Goal: Task Accomplishment & Management: Use online tool/utility

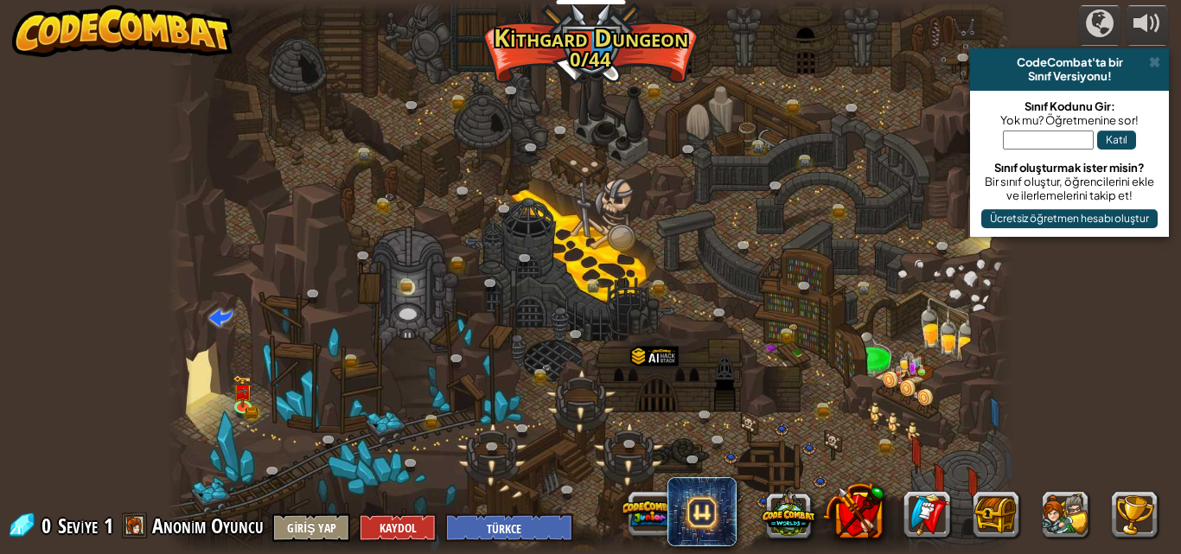
select select "tr"
click at [211, 541] on div "0 Seviye 1 Anonim Oyuncu Giriş Yap Kaydol English ([GEOGRAPHIC_DATA]) English (…" at bounding box center [290, 527] width 567 height 30
click at [202, 516] on span "Anonim Oyuncu" at bounding box center [208, 526] width 112 height 28
click at [229, 397] on div at bounding box center [591, 277] width 848 height 554
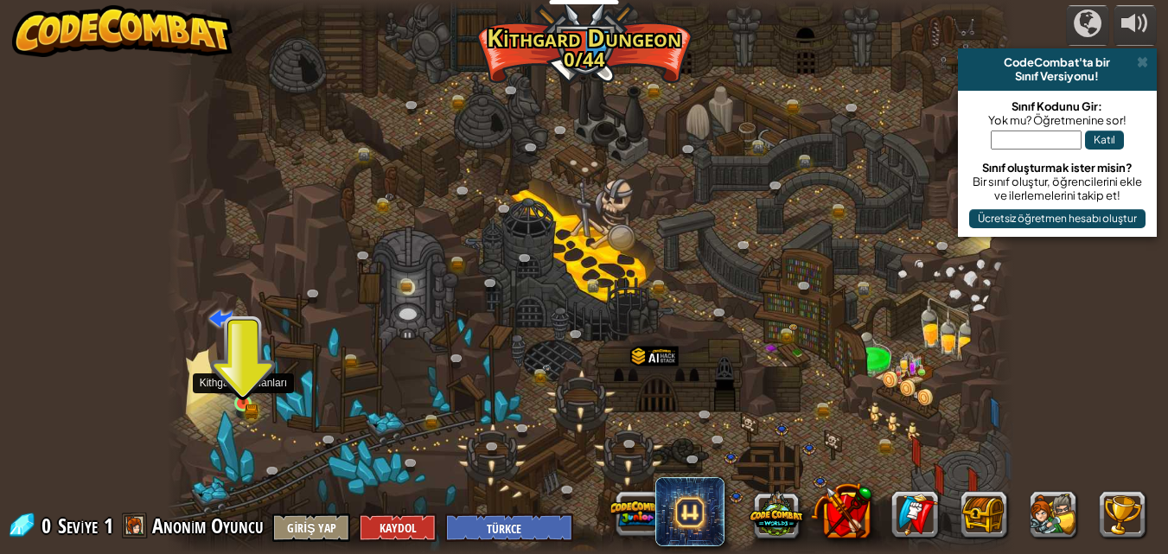
click at [248, 396] on img at bounding box center [244, 383] width 20 height 44
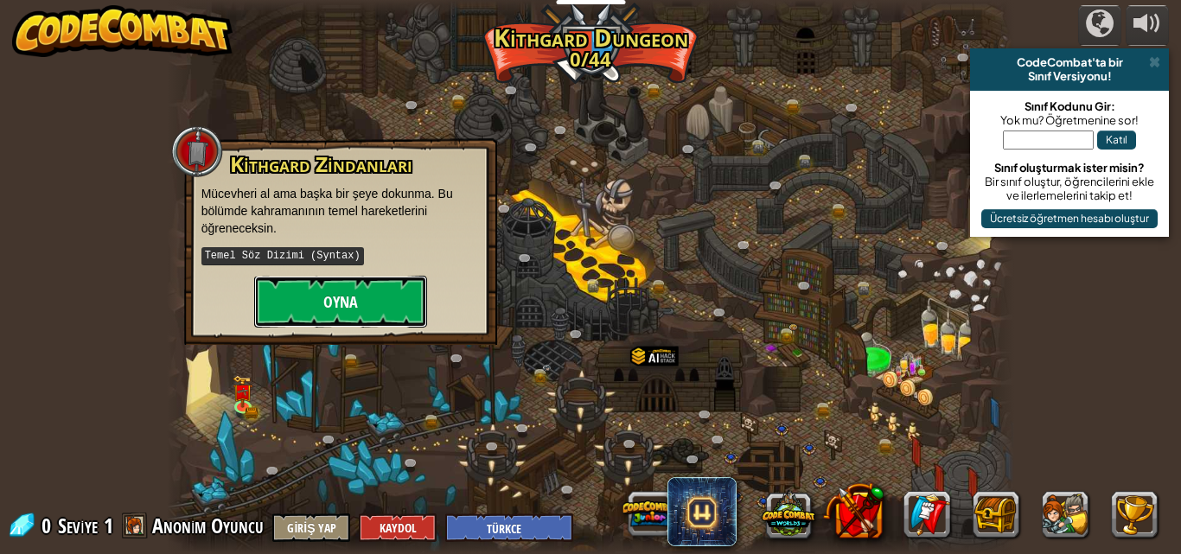
click at [298, 303] on button "Oyna" at bounding box center [340, 302] width 173 height 52
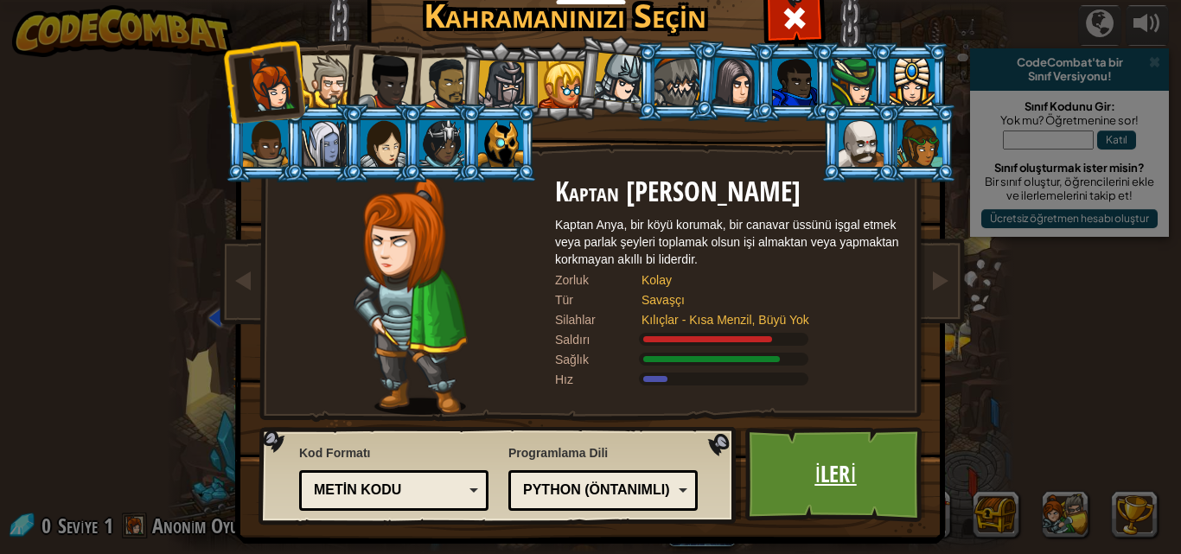
drag, startPoint x: 821, startPoint y: 400, endPoint x: 818, endPoint y: 433, distance: 33.8
click at [818, 433] on link "İleri" at bounding box center [836, 474] width 181 height 95
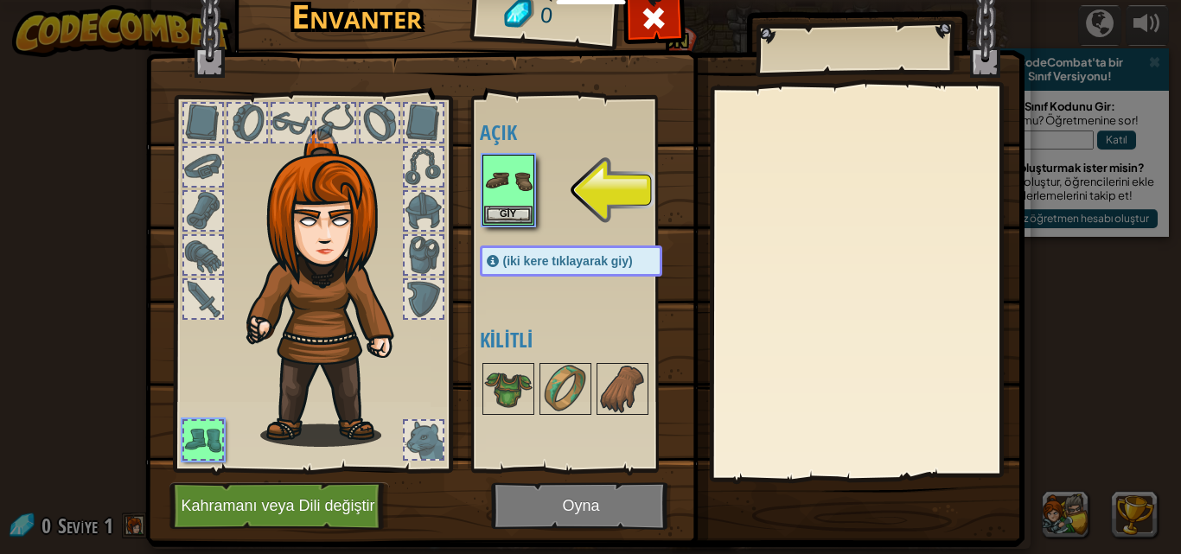
click at [274, 132] on div at bounding box center [291, 123] width 38 height 38
drag, startPoint x: 362, startPoint y: 141, endPoint x: 371, endPoint y: 157, distance: 19.0
click at [370, 157] on div at bounding box center [312, 279] width 285 height 389
click at [414, 226] on div at bounding box center [424, 211] width 38 height 38
click at [504, 385] on img at bounding box center [508, 389] width 48 height 48
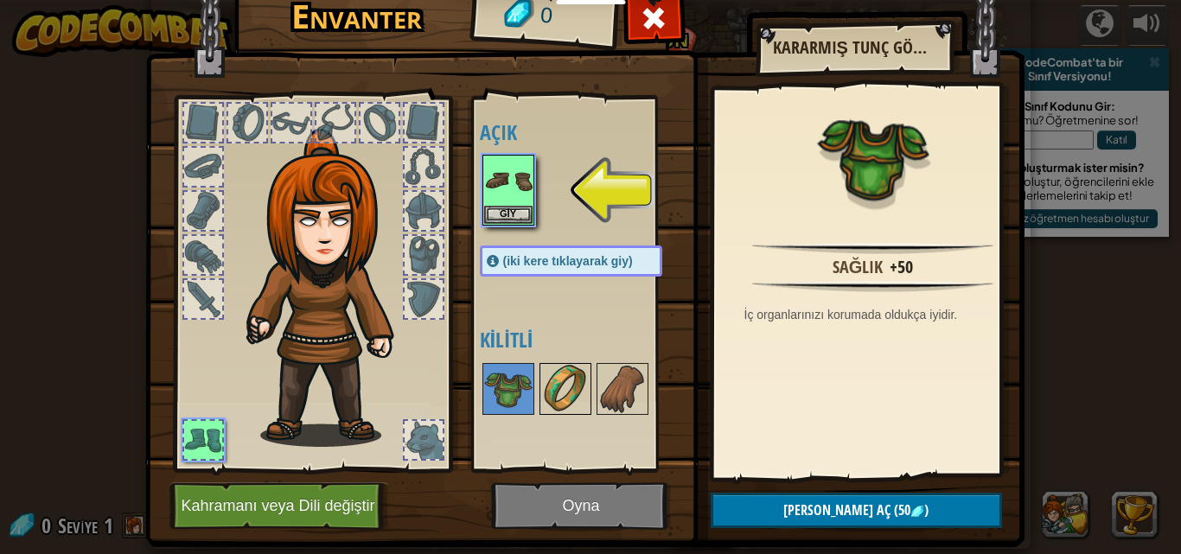
click at [541, 386] on img at bounding box center [565, 389] width 48 height 48
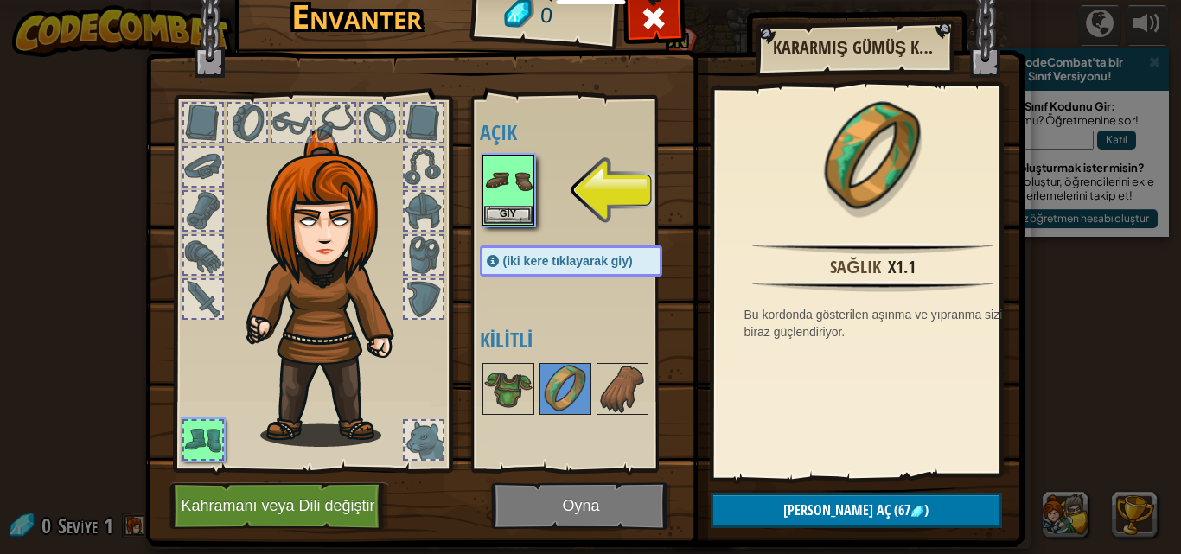
click at [202, 304] on div at bounding box center [203, 299] width 38 height 38
click at [490, 182] on img at bounding box center [508, 181] width 48 height 48
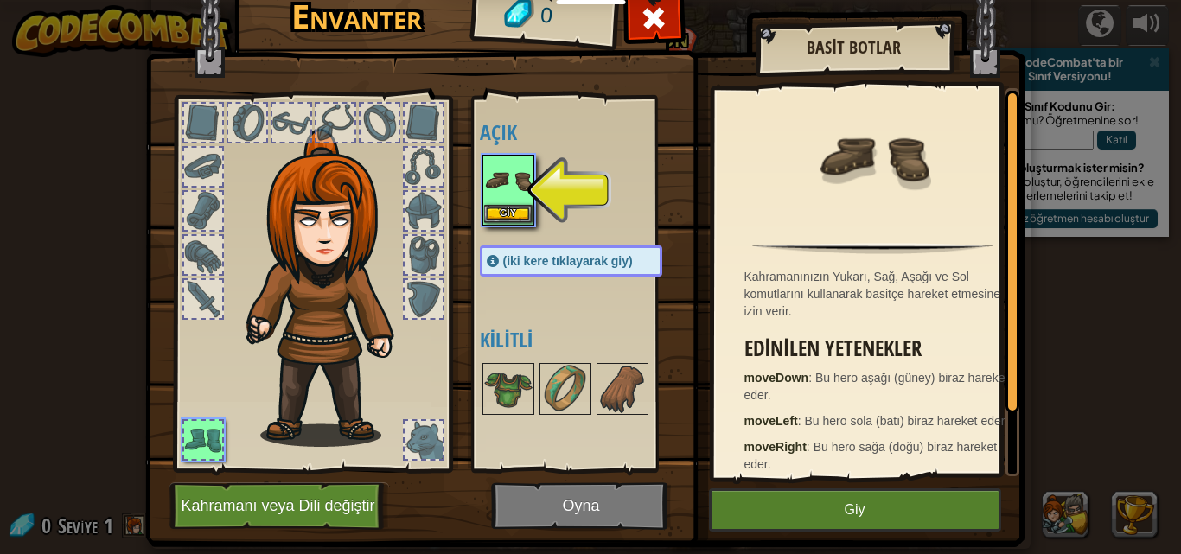
click at [490, 182] on img at bounding box center [508, 181] width 48 height 48
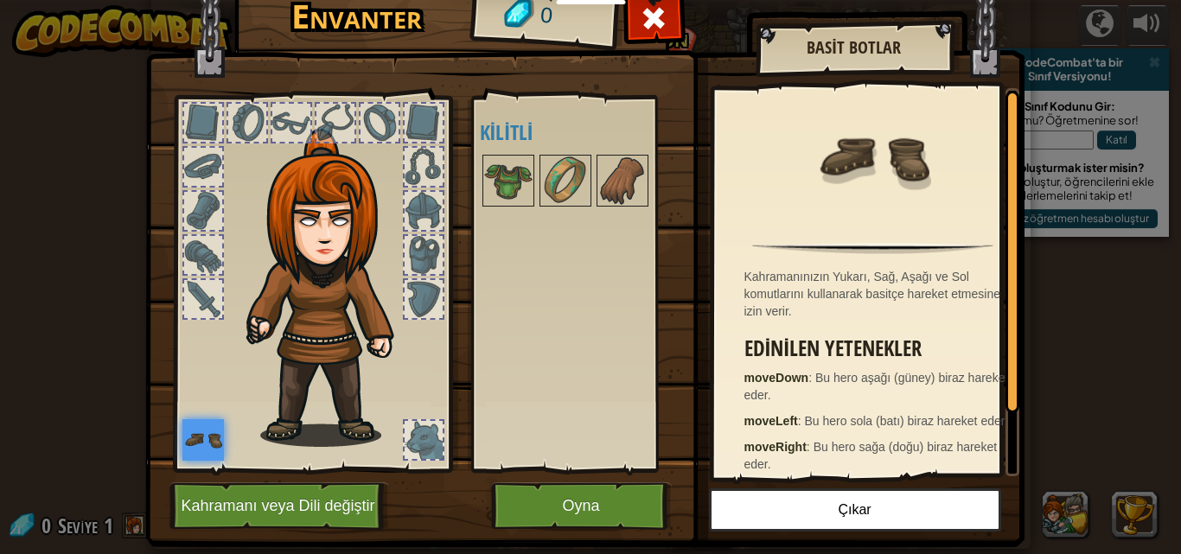
click at [485, 323] on div "Açık Giy (iki kere tıklayarak giy) [PERSON_NAME]" at bounding box center [588, 284] width 217 height 361
drag, startPoint x: 402, startPoint y: 233, endPoint x: 399, endPoint y: 241, distance: 9.3
click at [399, 241] on div at bounding box center [312, 279] width 285 height 389
drag, startPoint x: 436, startPoint y: 390, endPoint x: 441, endPoint y: 403, distance: 14.0
click at [441, 403] on div at bounding box center [312, 279] width 285 height 389
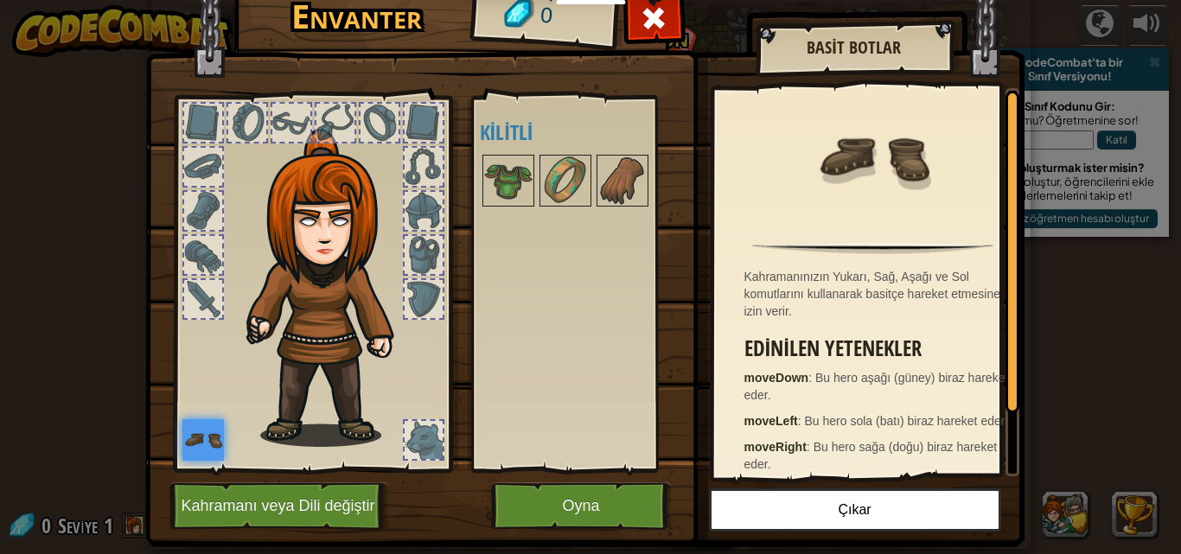
drag, startPoint x: 425, startPoint y: 459, endPoint x: 384, endPoint y: 453, distance: 41.1
click at [417, 463] on div at bounding box center [312, 279] width 285 height 389
click at [340, 462] on div at bounding box center [312, 279] width 285 height 389
drag, startPoint x: 438, startPoint y: 263, endPoint x: 529, endPoint y: 210, distance: 105.8
click at [445, 256] on div at bounding box center [312, 279] width 285 height 389
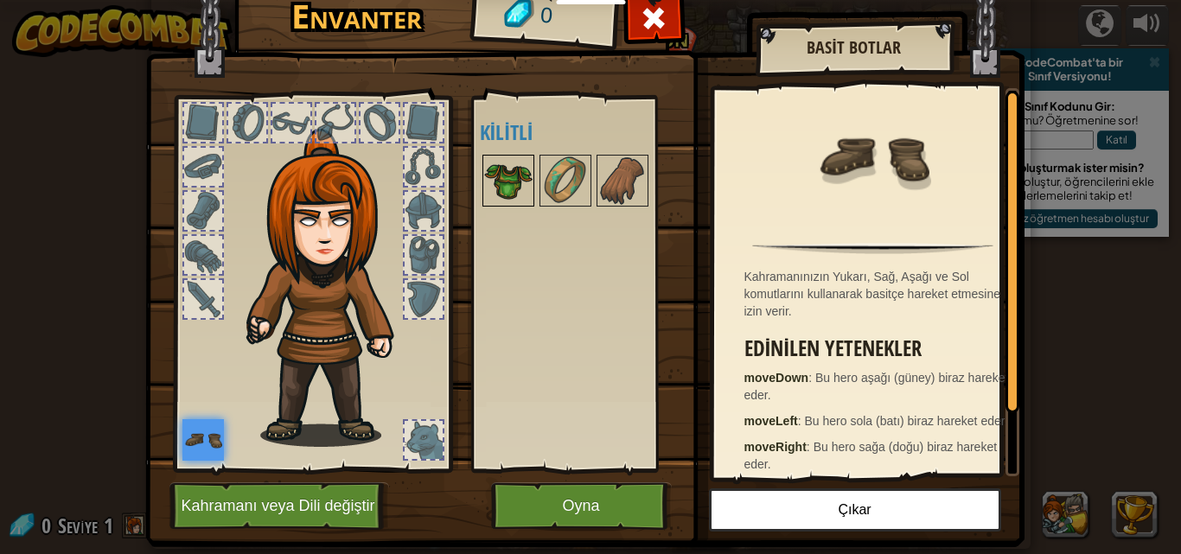
click at [500, 160] on img at bounding box center [508, 181] width 48 height 48
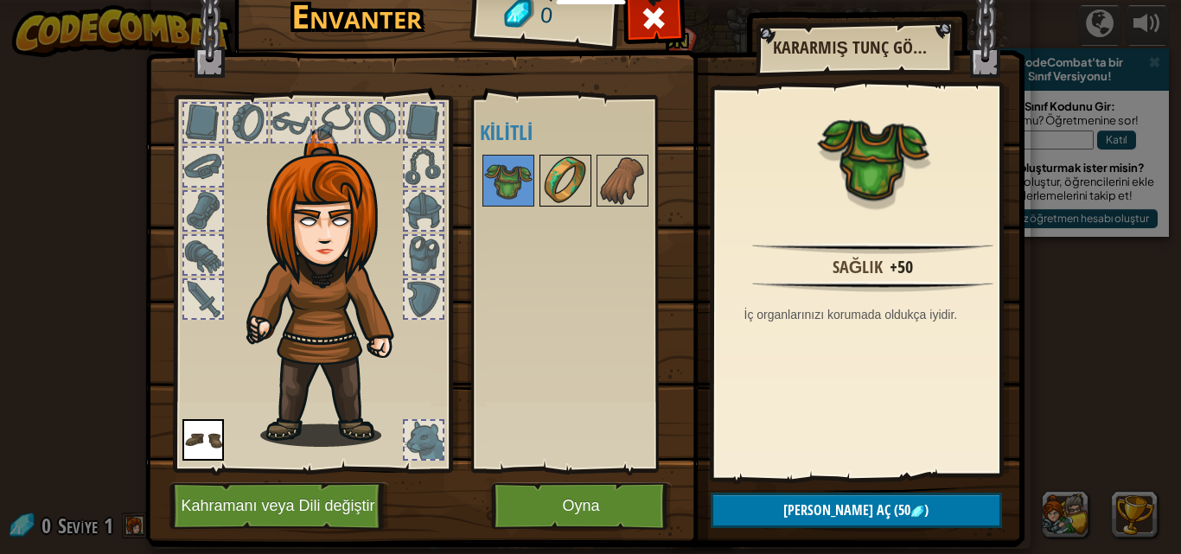
click at [578, 170] on img at bounding box center [565, 181] width 48 height 48
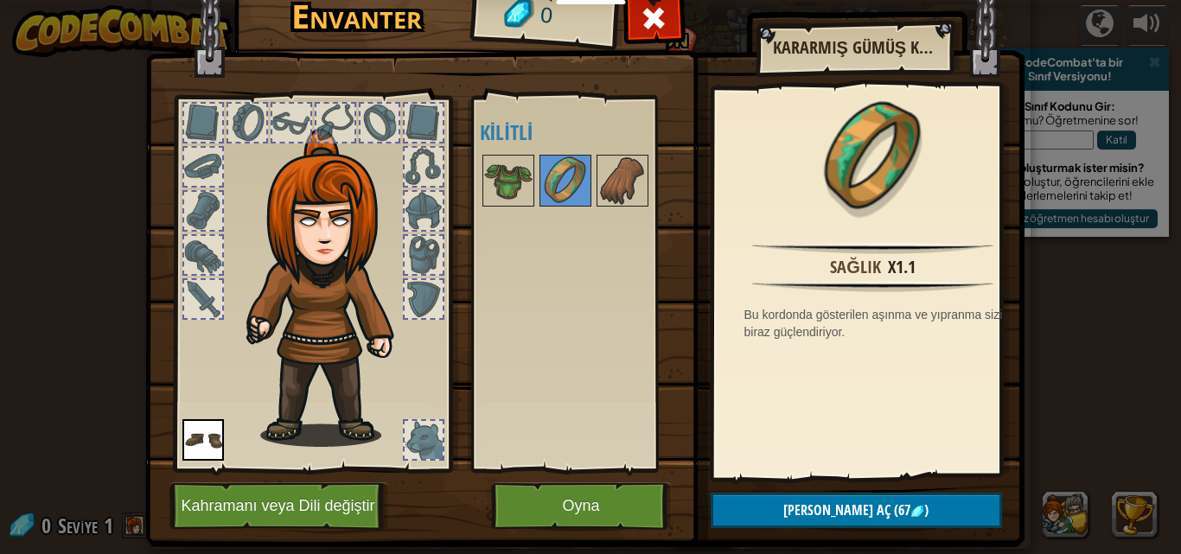
drag, startPoint x: 681, startPoint y: 217, endPoint x: 842, endPoint y: 275, distance: 171.0
click at [829, 272] on div "Envanter 0 Açık Giy (iki kere tıklayarak giy) Kilitli Kararmış Gümüş Kordon Sağ…" at bounding box center [591, 263] width 880 height 571
click at [524, 503] on button "Oyna" at bounding box center [581, 507] width 181 height 48
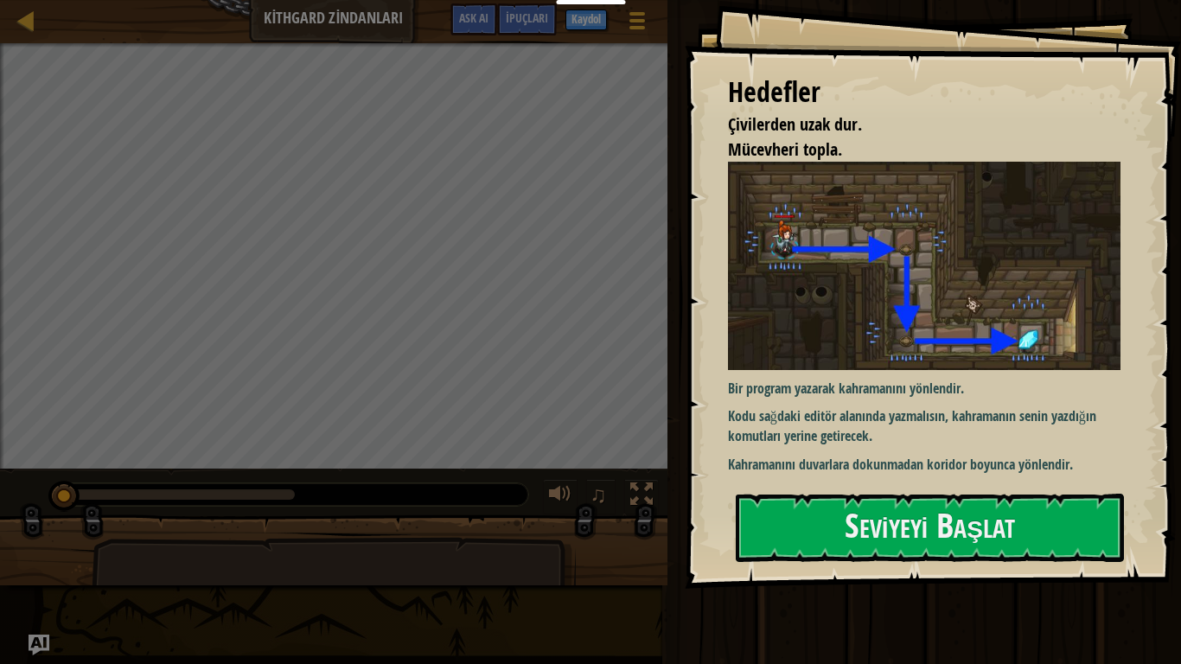
click at [875, 478] on div "Hedefler Çivilerden uzak dur. Mücevheri topla. Bir program yazarak kahramanını …" at bounding box center [933, 294] width 496 height 589
click at [869, 525] on button "Seviyeyi Başlat" at bounding box center [930, 528] width 388 height 68
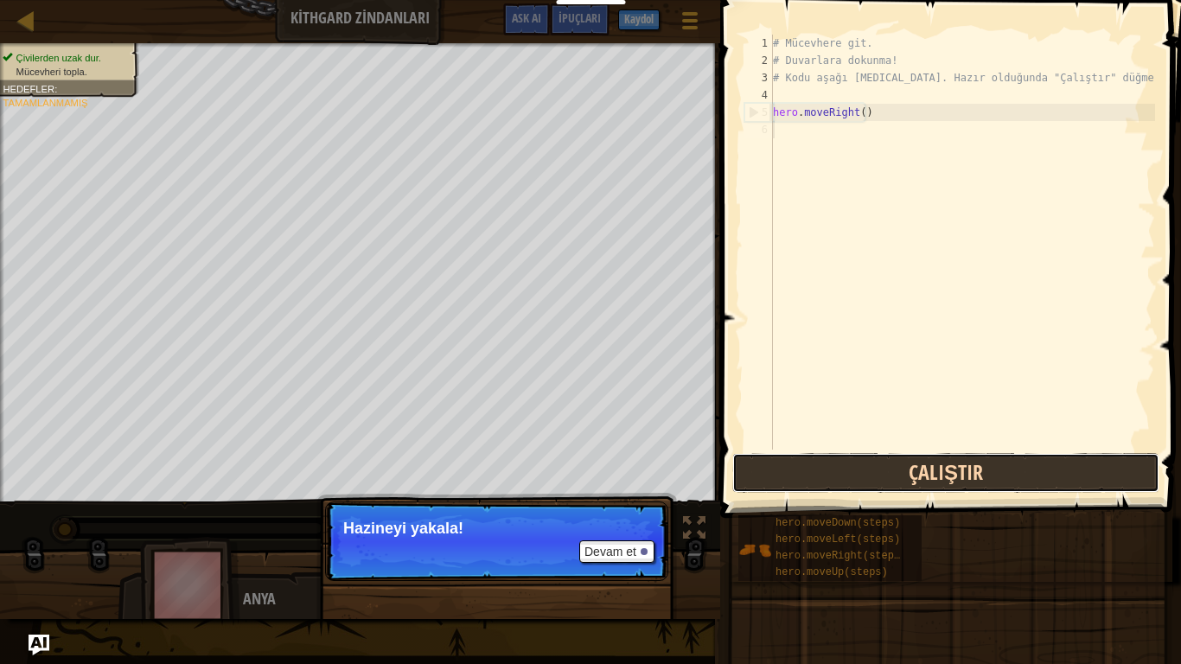
click at [846, 486] on button "Çalıştır" at bounding box center [946, 473] width 427 height 40
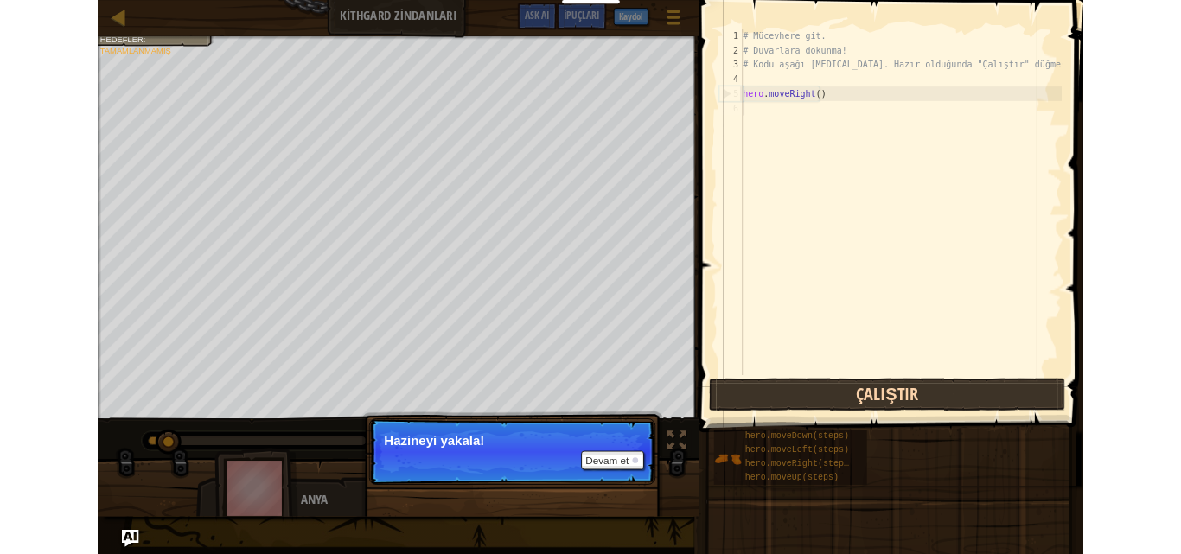
scroll to position [8, 0]
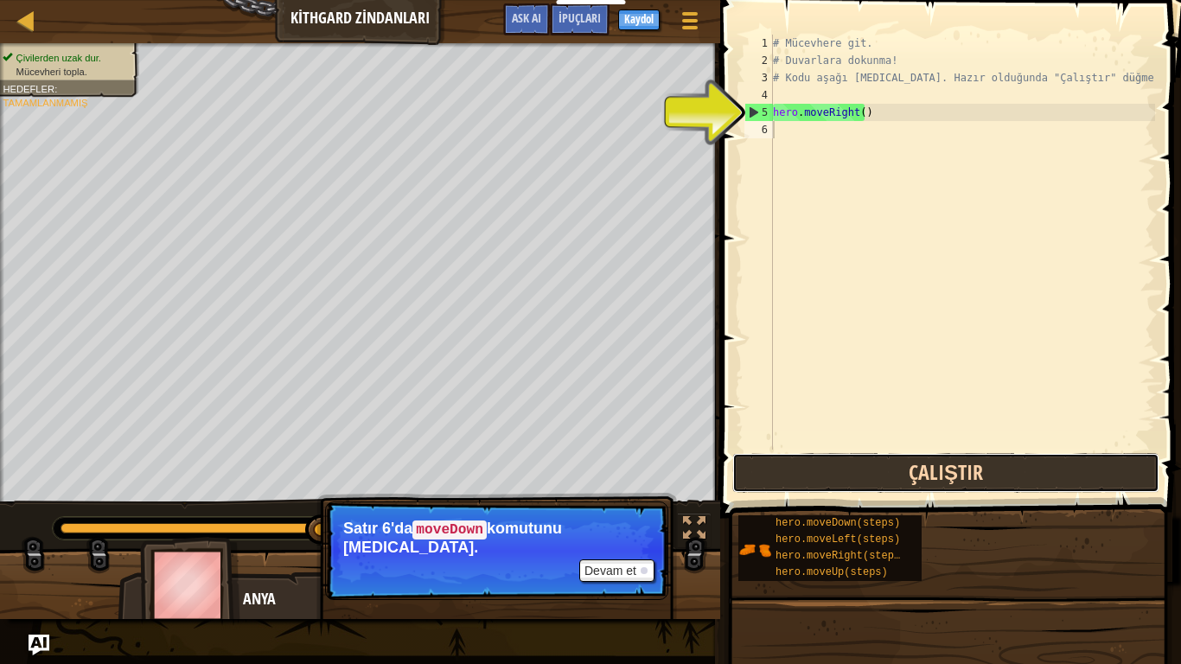
click at [817, 486] on button "Çalıştır" at bounding box center [946, 473] width 427 height 40
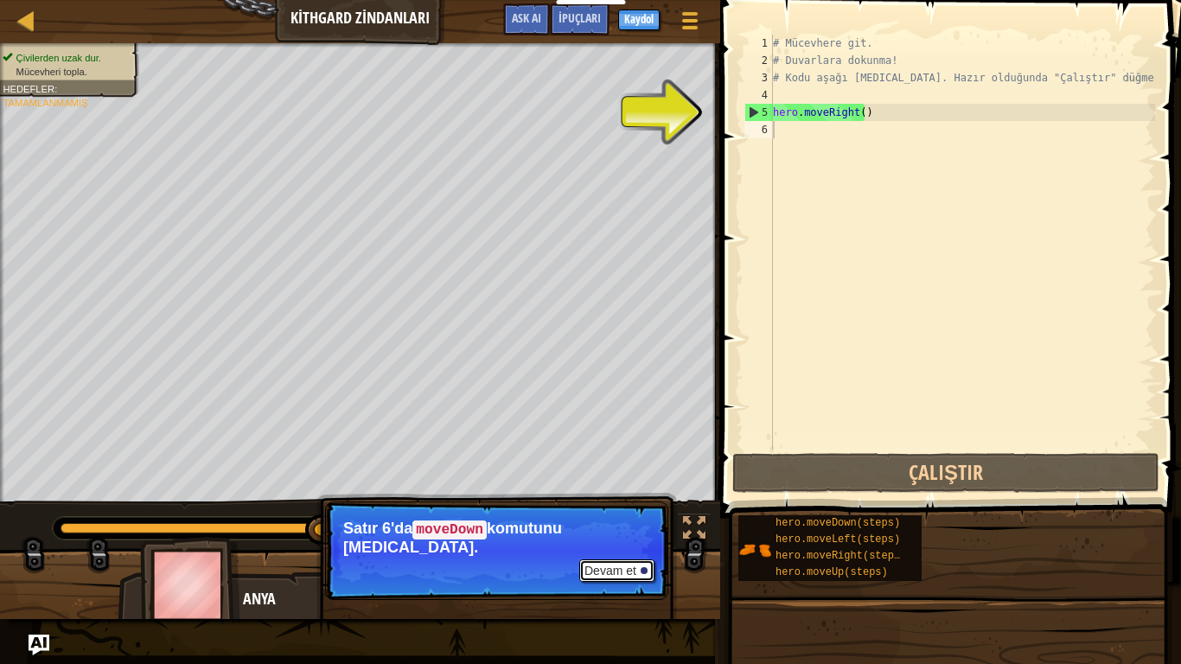
click at [599, 554] on button "Devam et" at bounding box center [616, 571] width 75 height 22
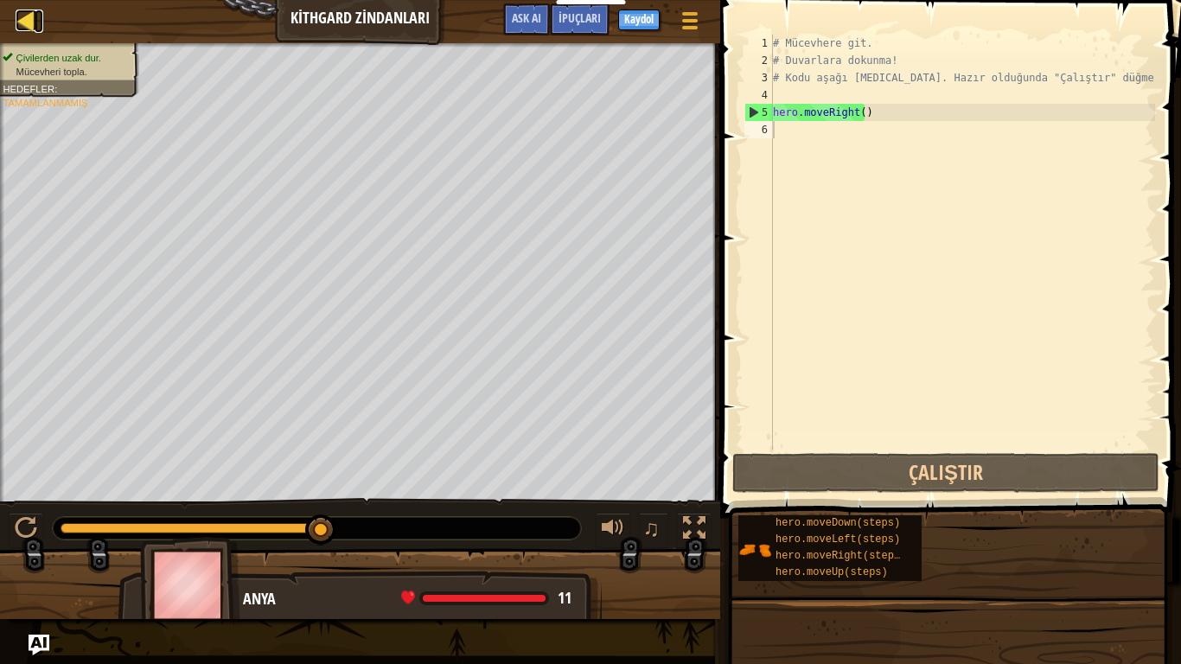
click at [20, 26] on div at bounding box center [27, 21] width 22 height 22
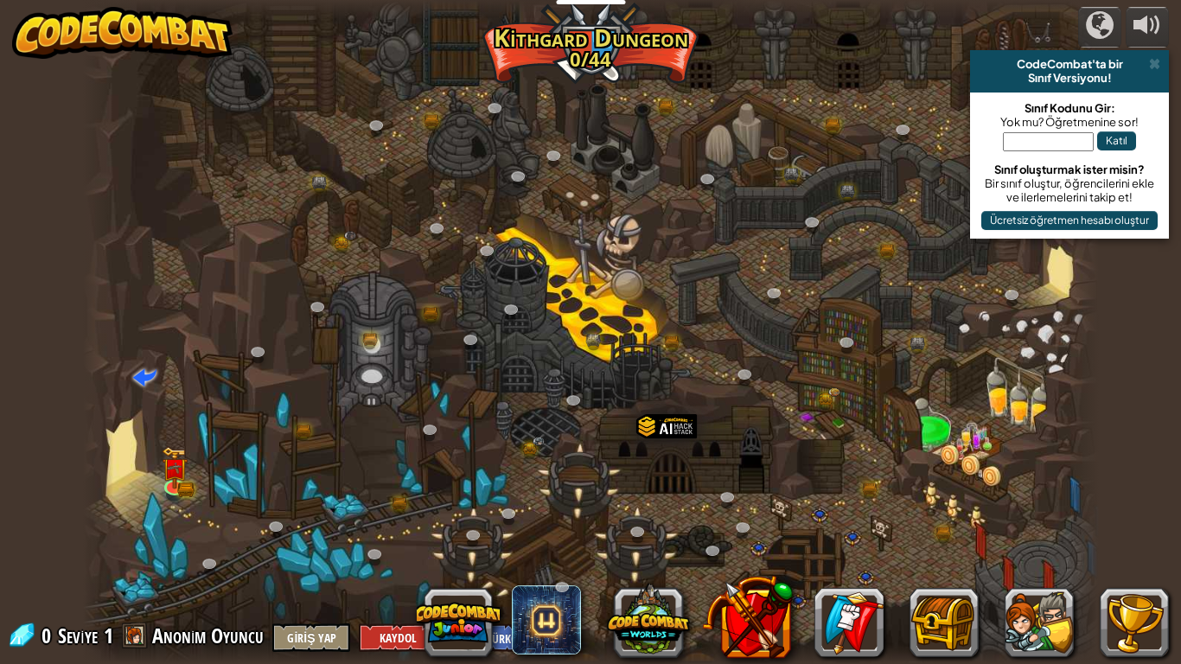
select select "tr"
